Goal: Complete application form

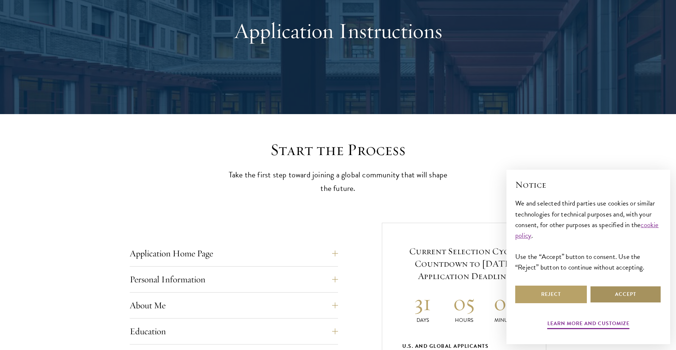
click at [606, 294] on button "Accept" at bounding box center [626, 294] width 72 height 18
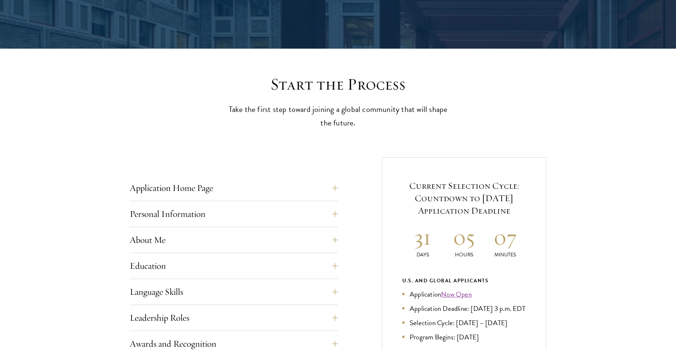
scroll to position [183, 0]
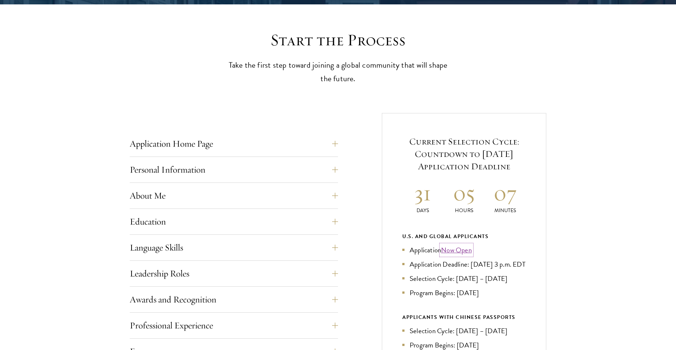
click at [462, 250] on link "Now Open" at bounding box center [456, 249] width 31 height 11
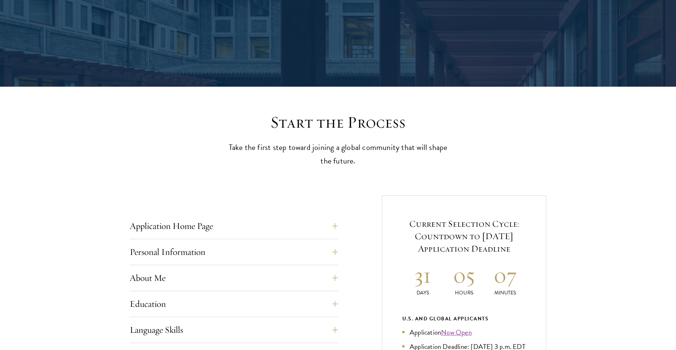
scroll to position [146, 0]
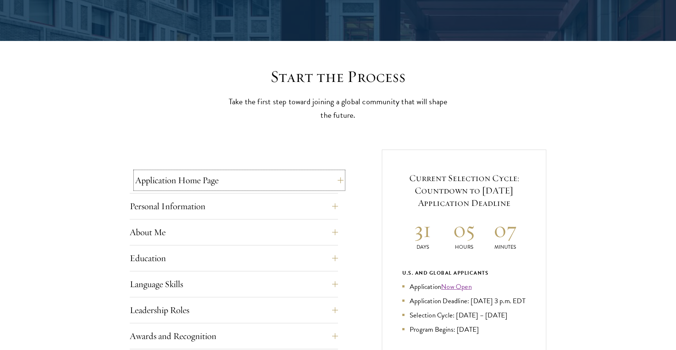
click at [330, 178] on button "Application Home Page" at bounding box center [239, 180] width 208 height 18
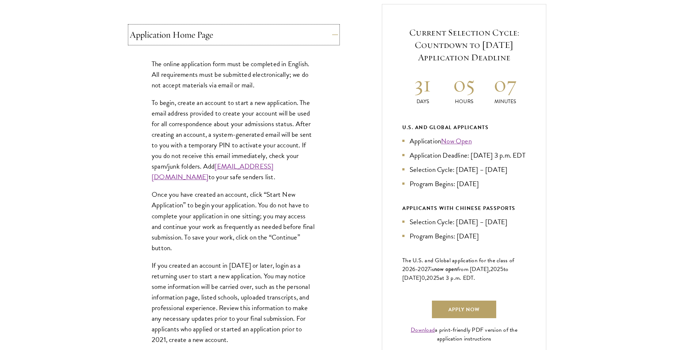
scroll to position [329, 0]
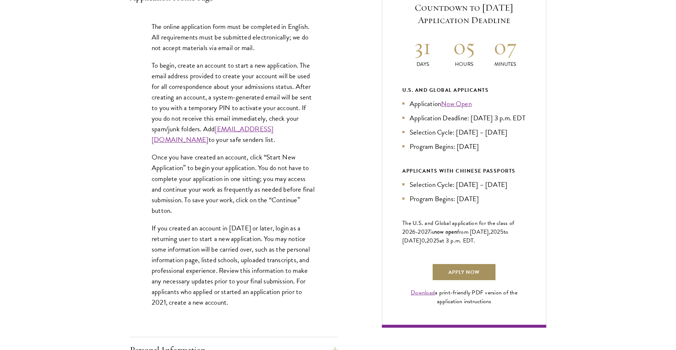
click at [472, 281] on link "Apply Now" at bounding box center [464, 272] width 64 height 18
